Goal: Use online tool/utility: Utilize a website feature to perform a specific function

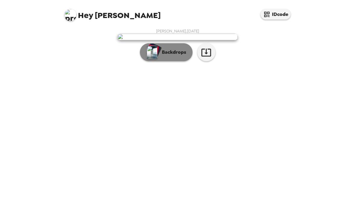
click at [162, 56] on p "Backdrops" at bounding box center [172, 52] width 27 height 7
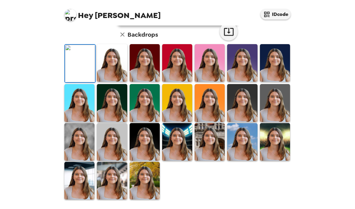
scroll to position [135, 0]
click at [140, 193] on img at bounding box center [145, 181] width 30 height 38
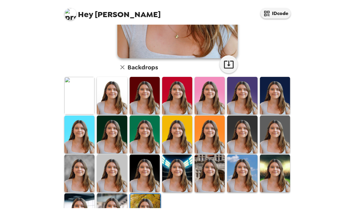
scroll to position [126, 0]
